Goal: Task Accomplishment & Management: Manage account settings

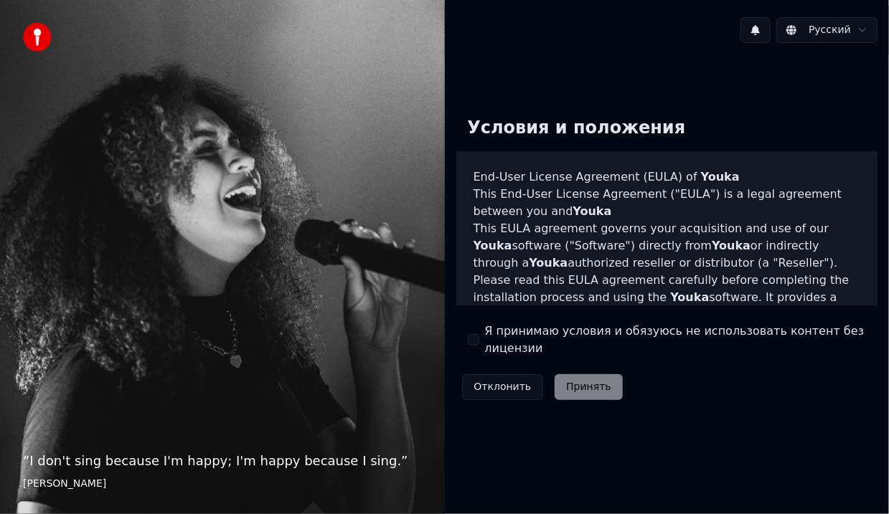
click at [479, 333] on div "Я принимаю условия и обязуюсь не использовать контент без лицензии" at bounding box center [667, 340] width 399 height 34
click at [478, 339] on button "Я принимаю условия и обязуюсь не использовать контент без лицензии" at bounding box center [473, 339] width 11 height 11
click at [588, 387] on button "Принять" at bounding box center [588, 387] width 68 height 26
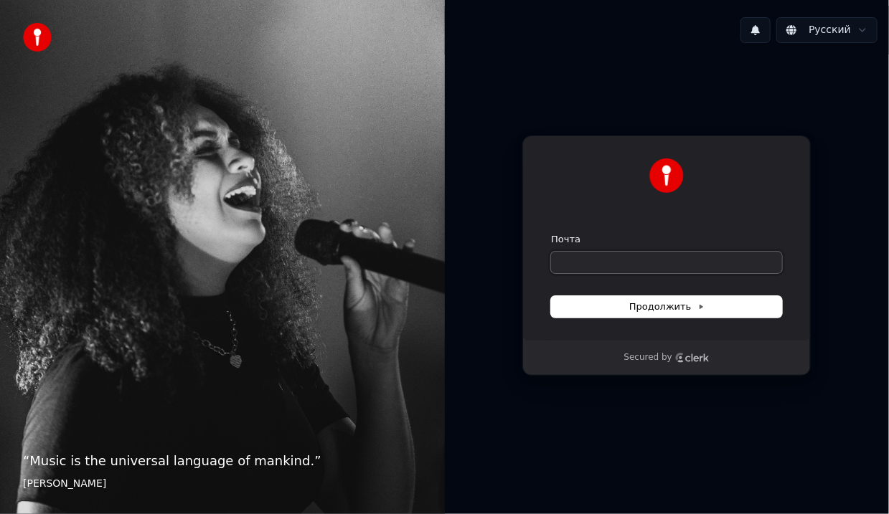
click at [582, 263] on input "Почта" at bounding box center [666, 263] width 231 height 22
click at [641, 316] on button "Продолжить" at bounding box center [666, 307] width 231 height 22
click at [591, 268] on input "Почта" at bounding box center [666, 263] width 231 height 22
click at [551, 233] on button "submit" at bounding box center [551, 233] width 0 height 0
type input "**********"
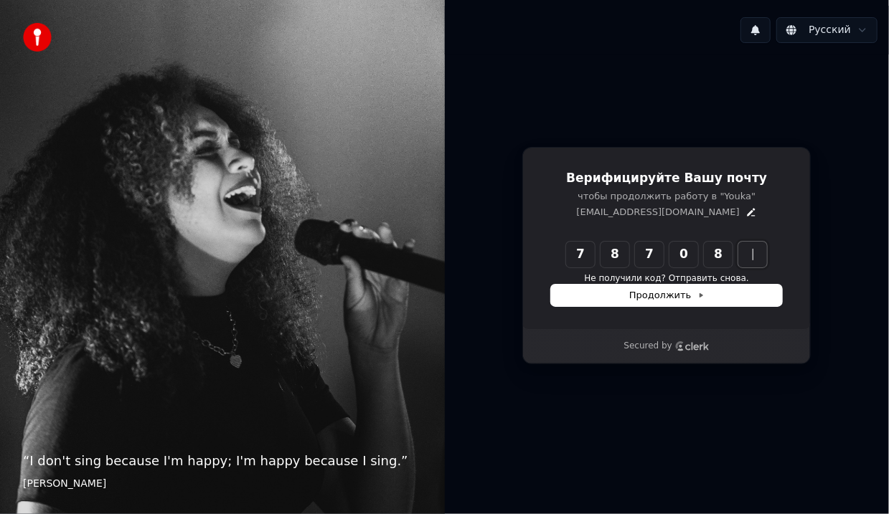
type input "******"
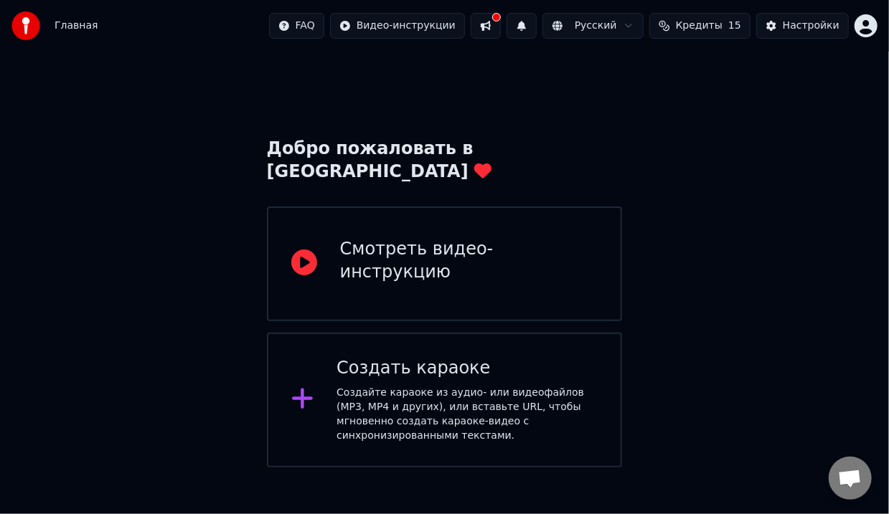
click at [413, 393] on div "Создайте караоке из аудио- или видеофайлов (MP3, MP4 и других), или вставьте UR…" at bounding box center [466, 414] width 261 height 57
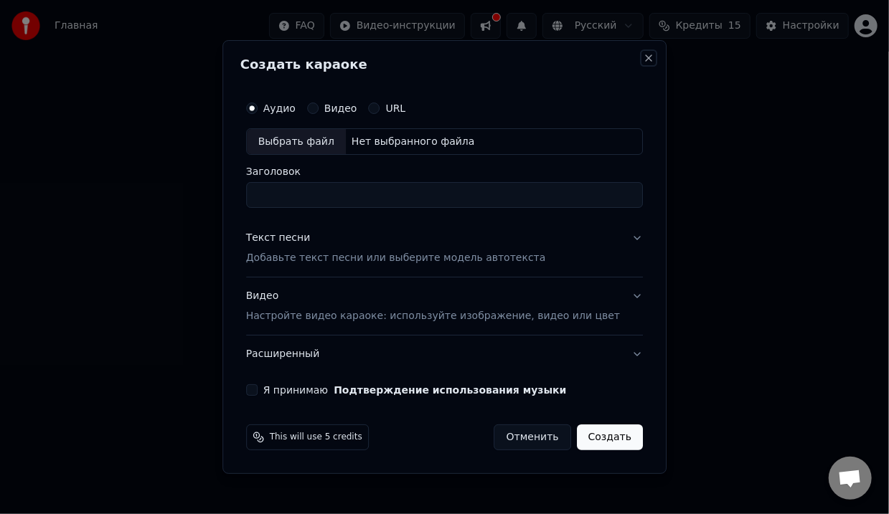
click at [643, 57] on button "Close" at bounding box center [648, 57] width 11 height 11
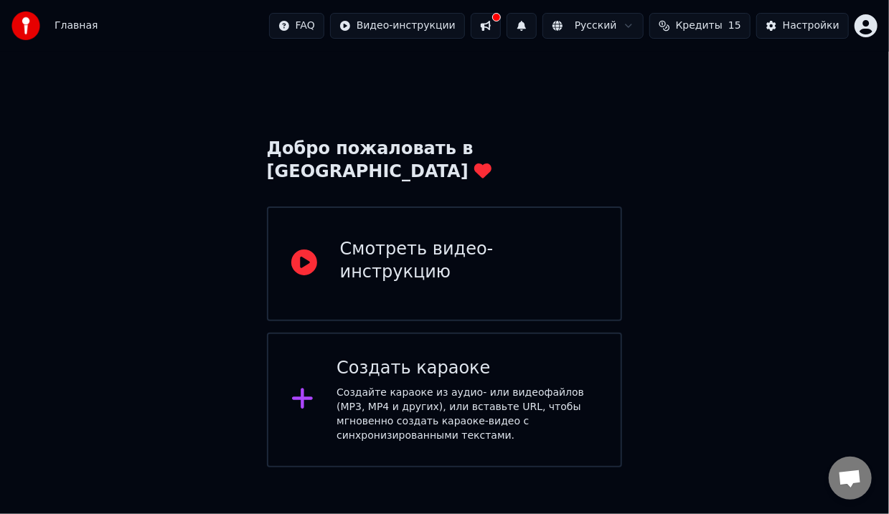
click at [501, 29] on button at bounding box center [485, 26] width 30 height 26
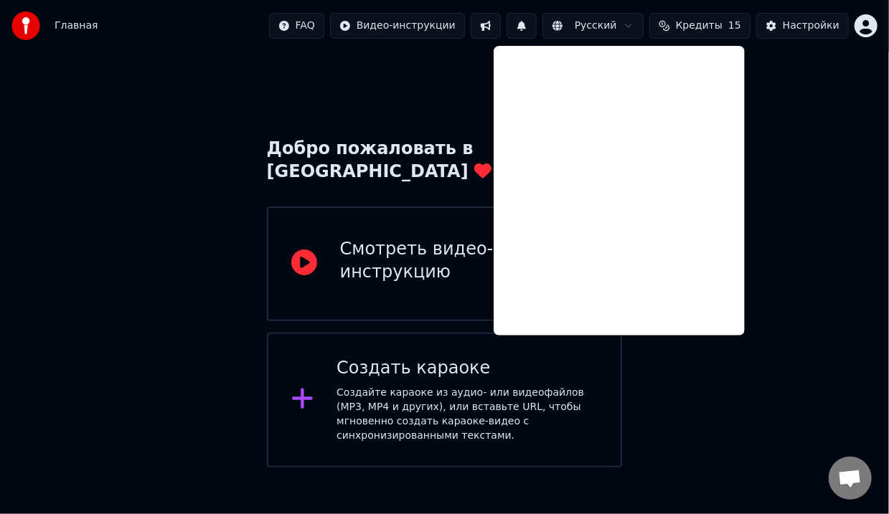
click at [810, 288] on div "Добро пожаловать в Youka Смотреть видео-инструкцию Создать караоке Создайте кар…" at bounding box center [444, 260] width 889 height 416
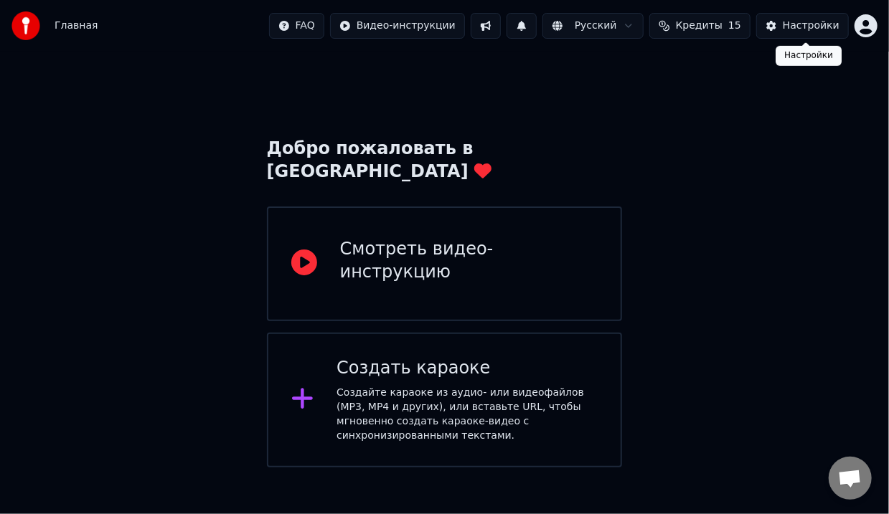
click at [796, 22] on div "Настройки" at bounding box center [810, 26] width 57 height 14
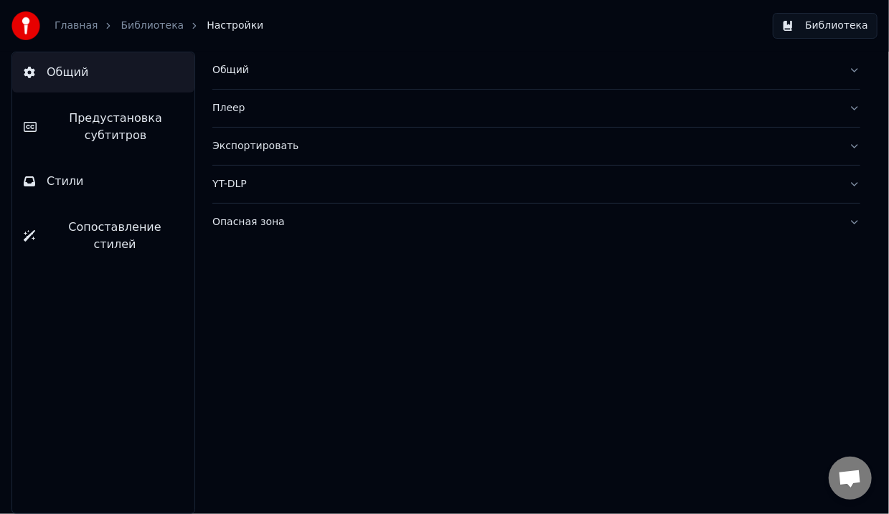
click at [279, 145] on div "Экспортировать" at bounding box center [524, 146] width 625 height 14
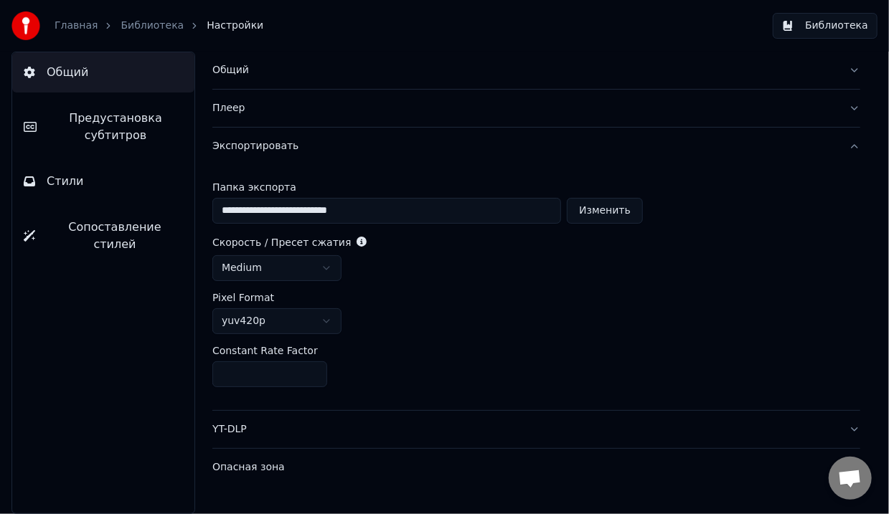
click at [818, 23] on button "Библиотека" at bounding box center [824, 26] width 105 height 26
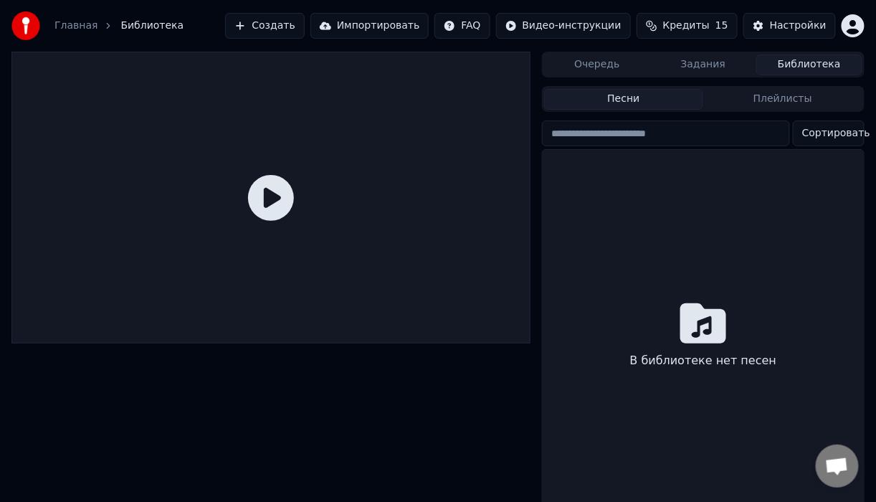
click at [703, 24] on span "Кредиты" at bounding box center [686, 26] width 47 height 14
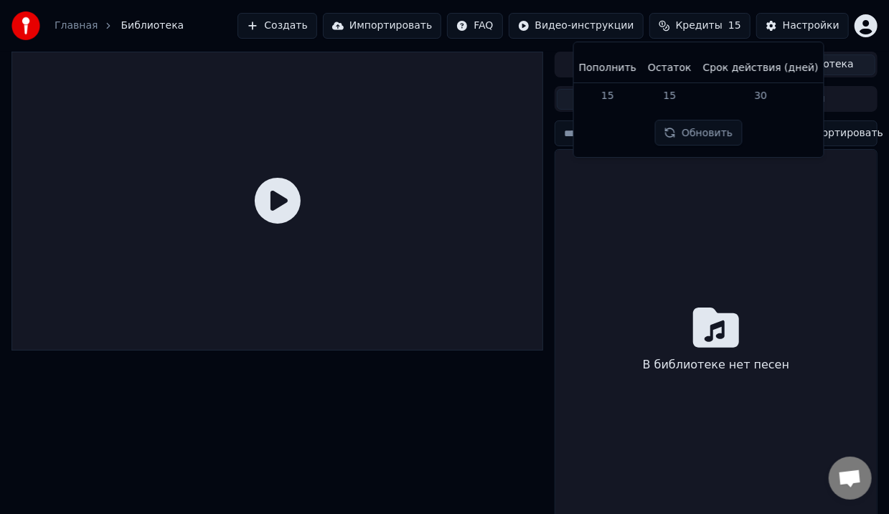
click at [862, 23] on html "Главная Библиотека Создать Импортировать FAQ Видео-инструкции Кредиты 15 Настро…" at bounding box center [444, 257] width 889 height 514
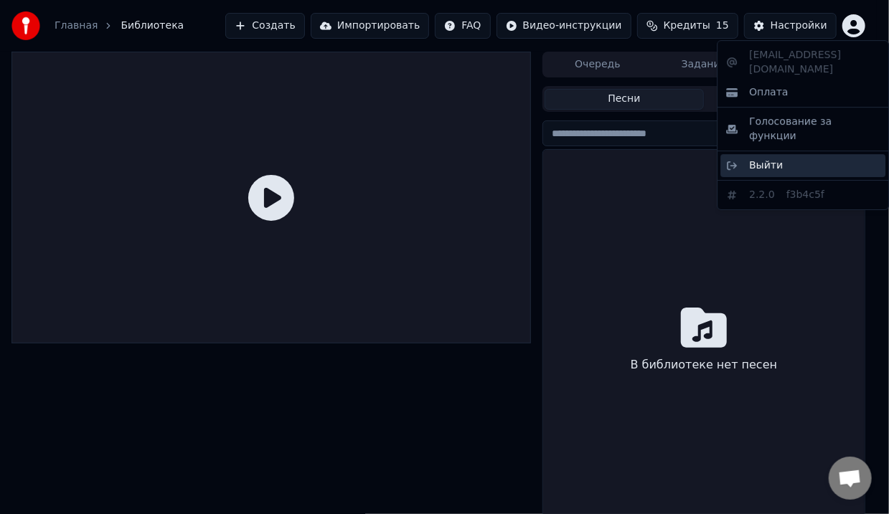
click at [792, 154] on div "Выйти" at bounding box center [802, 165] width 165 height 23
